Goal: Find specific page/section: Find specific page/section

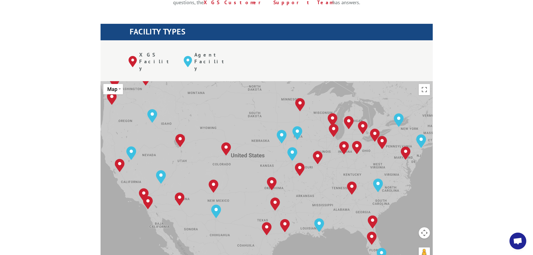
scroll to position [196, 0]
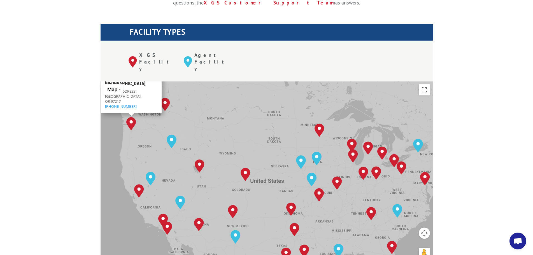
drag, startPoint x: 113, startPoint y: 77, endPoint x: 127, endPoint y: 95, distance: 23.3
click at [112, 102] on div "[GEOGRAPHIC_DATA], [GEOGRAPHIC_DATA] [GEOGRAPHIC_DATA], [GEOGRAPHIC_DATA] [GEOG…" at bounding box center [267, 174] width 332 height 184
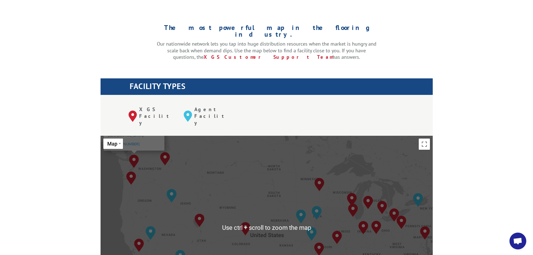
scroll to position [140, 0]
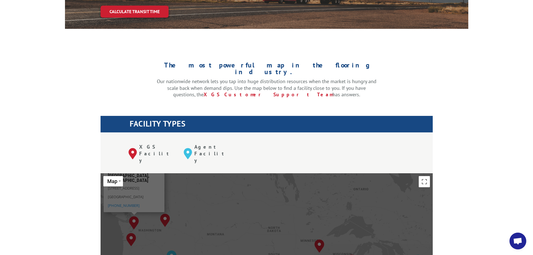
scroll to position [112, 0]
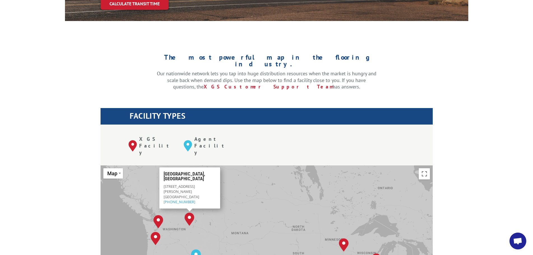
drag, startPoint x: 156, startPoint y: 192, endPoint x: 181, endPoint y: 198, distance: 25.8
click at [181, 198] on div "[GEOGRAPHIC_DATA], [GEOGRAPHIC_DATA] [GEOGRAPHIC_DATA], [GEOGRAPHIC_DATA] [GEOG…" at bounding box center [267, 258] width 332 height 184
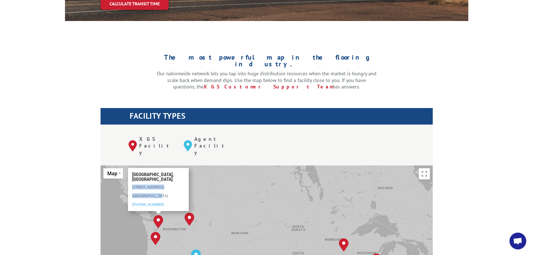
drag, startPoint x: 132, startPoint y: 159, endPoint x: 161, endPoint y: 170, distance: 30.5
click at [161, 184] on div "[STREET_ADDRESS] [PHONE_NUMBER]" at bounding box center [158, 195] width 52 height 23
click at [182, 184] on p "[STREET_ADDRESS]" at bounding box center [158, 188] width 52 height 9
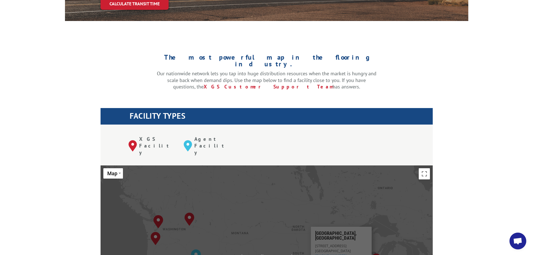
scroll to position [168, 0]
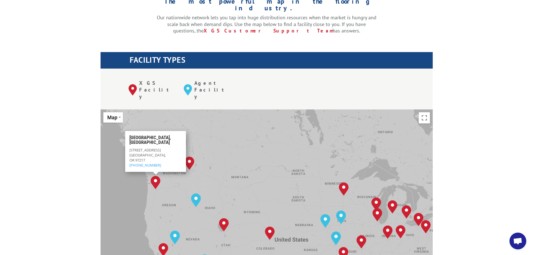
click at [155, 176] on img "Portland, OR" at bounding box center [156, 182] width 10 height 13
click at [172, 147] on p "[STREET_ADDRESS] (503) 289-1360" at bounding box center [155, 157] width 52 height 20
click at [155, 152] on span "[GEOGRAPHIC_DATA], OR 97217" at bounding box center [147, 157] width 36 height 10
click at [167, 110] on div "[GEOGRAPHIC_DATA], [GEOGRAPHIC_DATA] [GEOGRAPHIC_DATA], [GEOGRAPHIC_DATA] [GEOG…" at bounding box center [267, 202] width 332 height 184
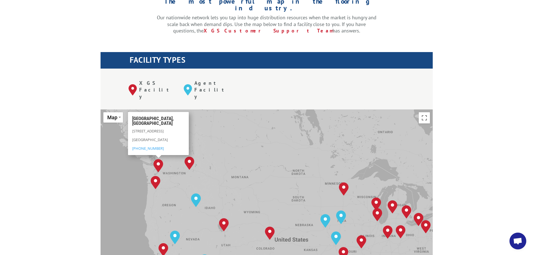
click at [159, 159] on img "Kent, WA" at bounding box center [159, 165] width 10 height 13
